Goal: Information Seeking & Learning: Check status

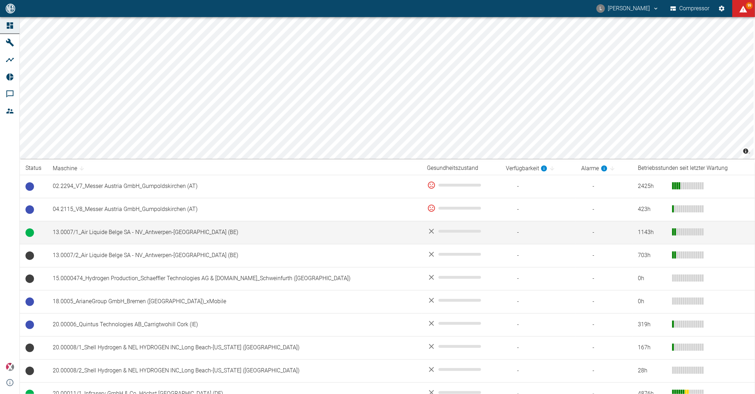
click at [128, 238] on td "13.0007/1_Air Liquide Belge SA - NV_Antwerpen-Lillo (BE)" at bounding box center [234, 232] width 375 height 23
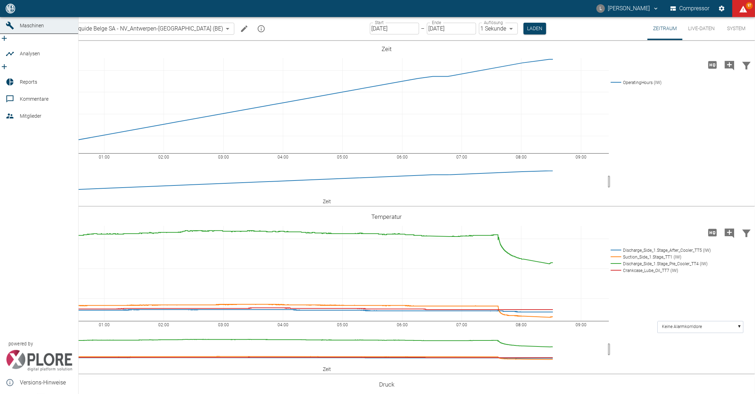
click at [19, 17] on link "Dashboard" at bounding box center [39, 8] width 78 height 17
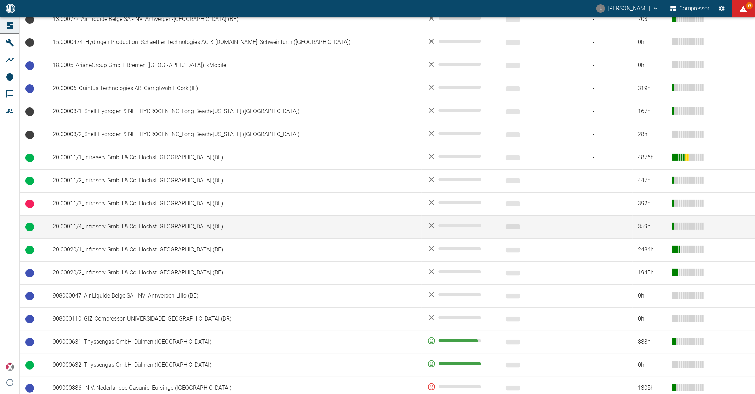
scroll to position [394, 0]
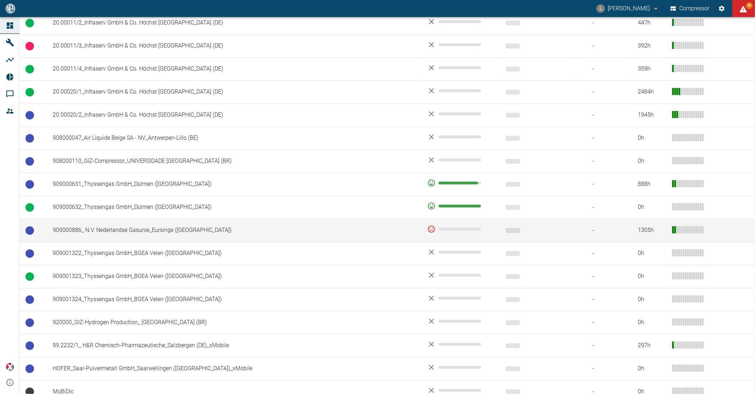
click at [162, 232] on td "909000886_ N.V. Nederlandse Gasunie_Eursinge ([GEOGRAPHIC_DATA])" at bounding box center [234, 230] width 375 height 23
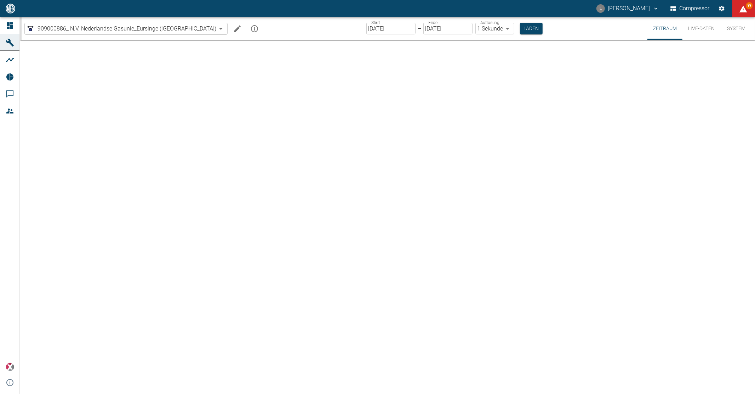
type input "2min"
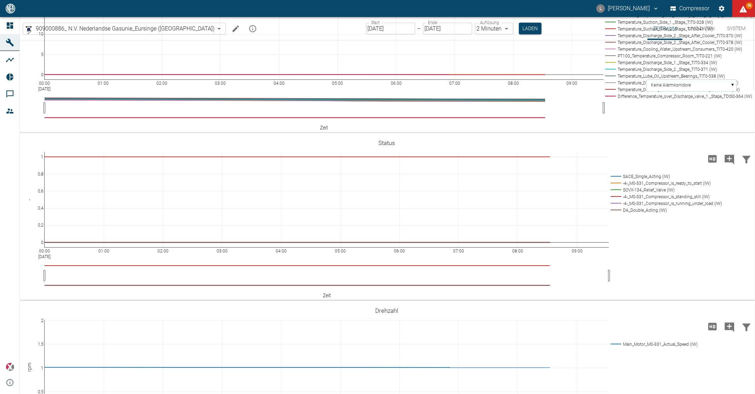
scroll to position [354, 0]
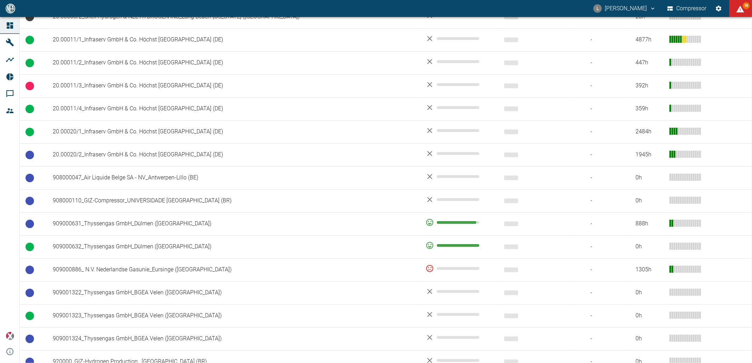
scroll to position [354, 0]
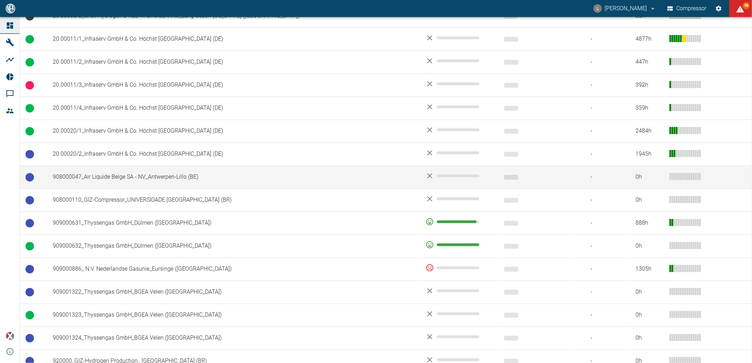
click at [108, 177] on td "908000047_Air Liquide Belge SA - NV_Antwerpen-Lillo (BE)" at bounding box center [233, 177] width 373 height 23
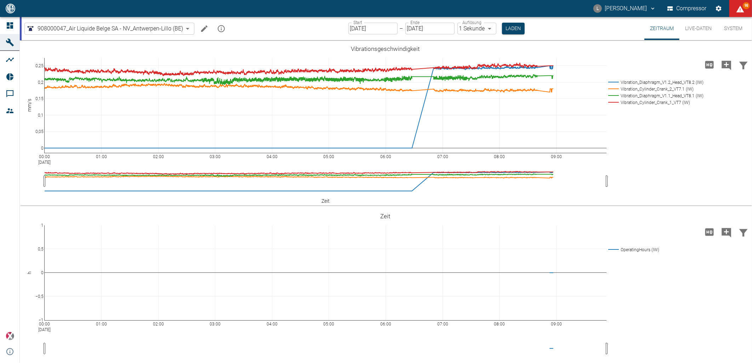
scroll to position [826, 0]
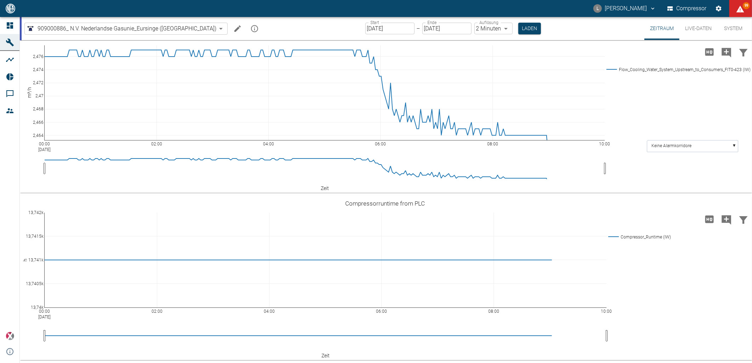
scroll to position [1798, 0]
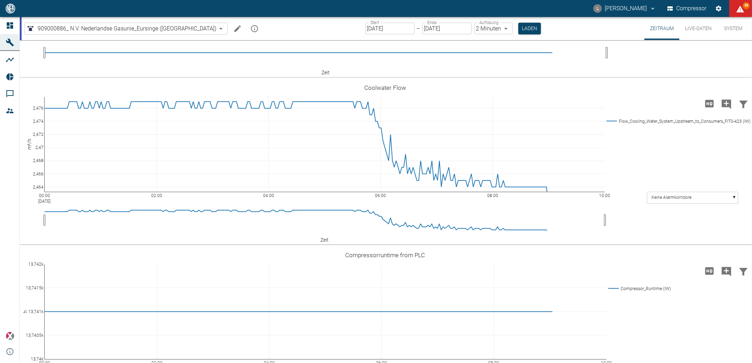
drag, startPoint x: 304, startPoint y: 227, endPoint x: 337, endPoint y: 234, distance: 33.8
